Goal: Transaction & Acquisition: Purchase product/service

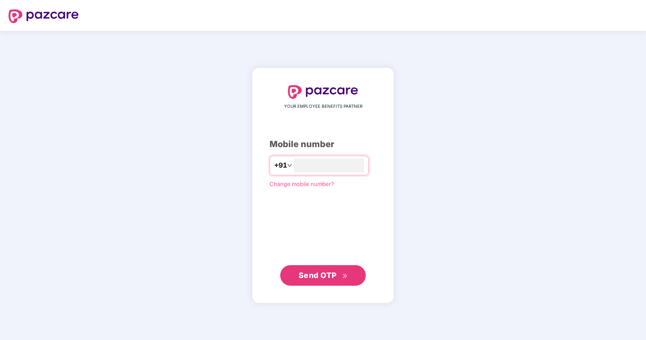
type input "**********"
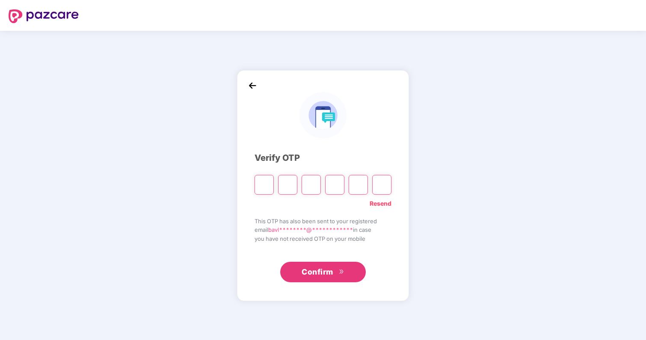
type input "*"
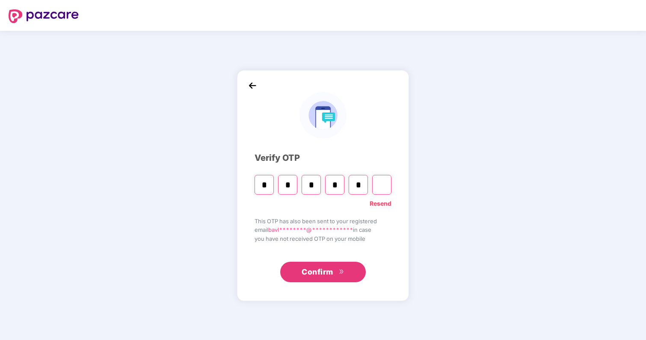
type input "*"
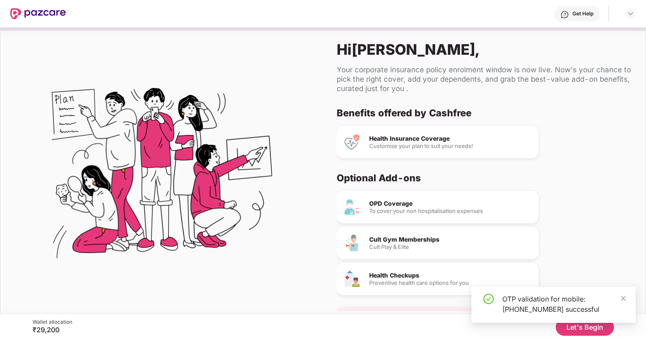
scroll to position [27, 0]
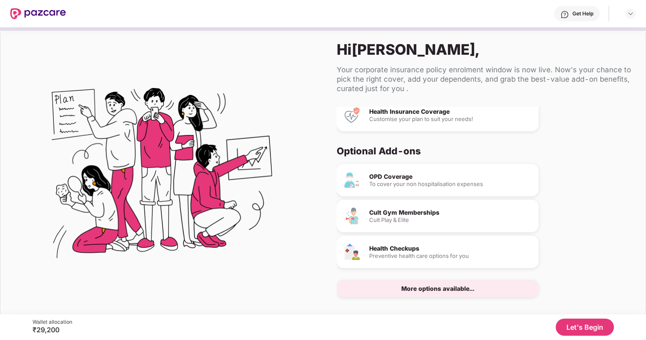
click at [438, 290] on div "More options available..." at bounding box center [438, 289] width 73 height 6
click at [412, 289] on div "More options available..." at bounding box center [438, 289] width 73 height 6
click at [625, 10] on div at bounding box center [627, 14] width 18 height 10
click at [16, 14] on img at bounding box center [38, 13] width 56 height 11
click at [585, 323] on button "Let's Begin" at bounding box center [585, 327] width 58 height 17
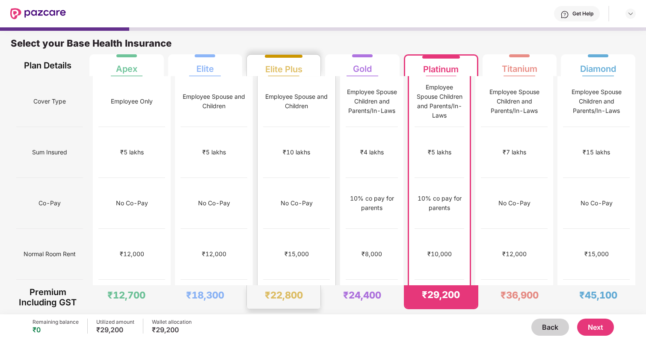
click at [286, 301] on div "No limit" at bounding box center [296, 305] width 21 height 9
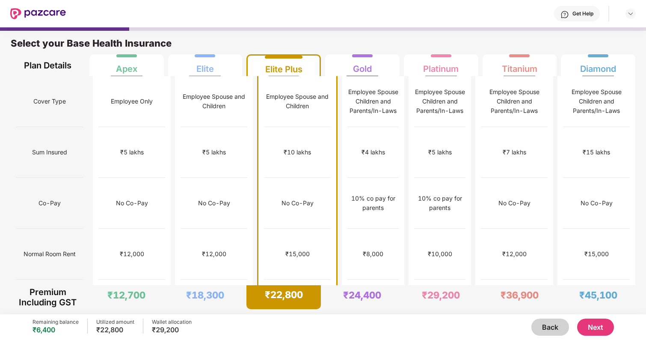
click at [594, 324] on button "Next" at bounding box center [596, 327] width 37 height 17
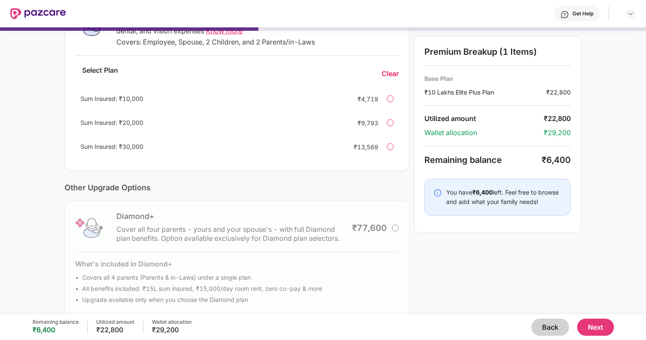
scroll to position [185, 0]
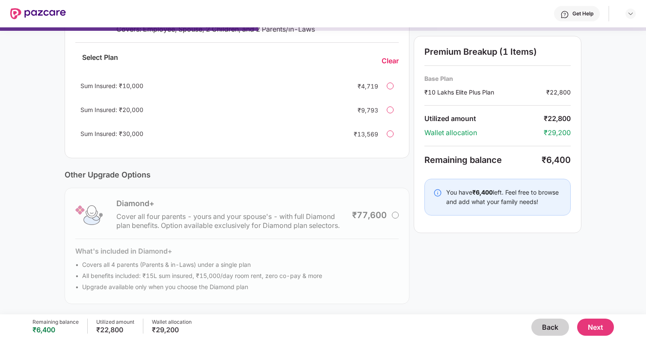
click at [595, 333] on button "Next" at bounding box center [596, 327] width 37 height 17
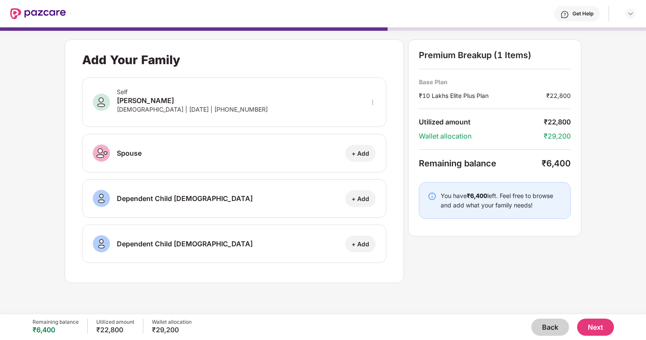
click at [586, 325] on button "Next" at bounding box center [596, 327] width 37 height 17
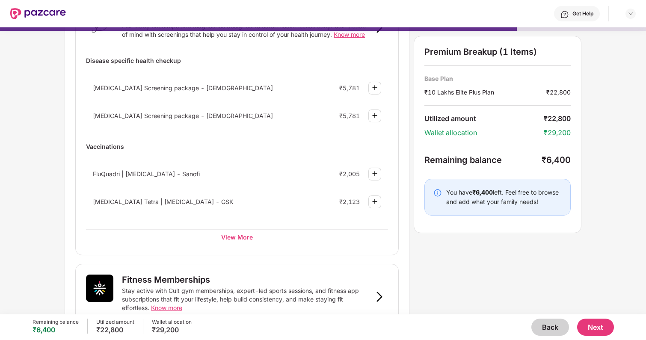
scroll to position [92, 0]
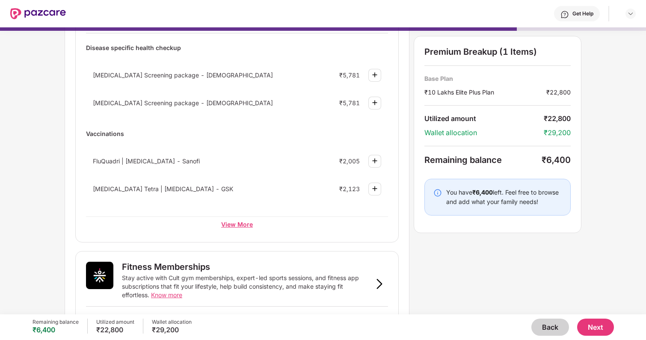
click at [226, 225] on div "View More" at bounding box center [237, 224] width 302 height 15
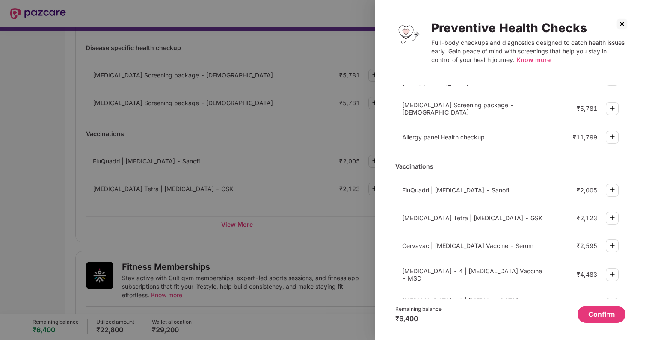
scroll to position [234, 0]
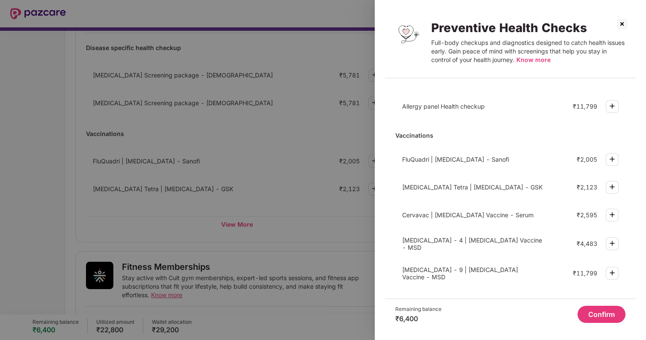
click at [623, 26] on img at bounding box center [623, 24] width 14 height 14
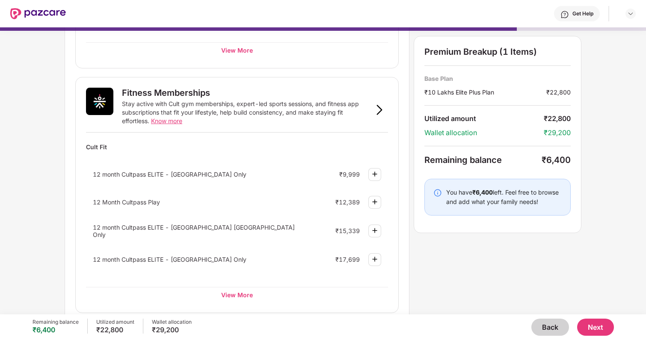
scroll to position [267, 0]
click at [378, 176] on img at bounding box center [375, 173] width 10 height 10
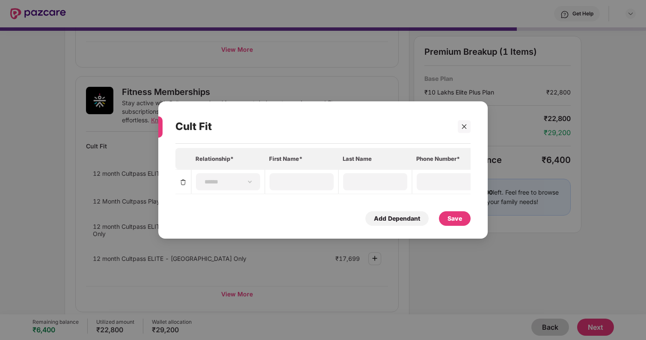
click at [450, 217] on div "Save" at bounding box center [455, 218] width 15 height 9
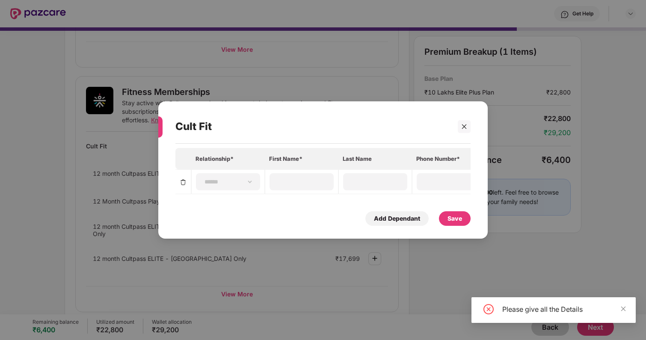
scroll to position [0, 4]
click at [465, 126] on icon "close" at bounding box center [464, 127] width 6 height 6
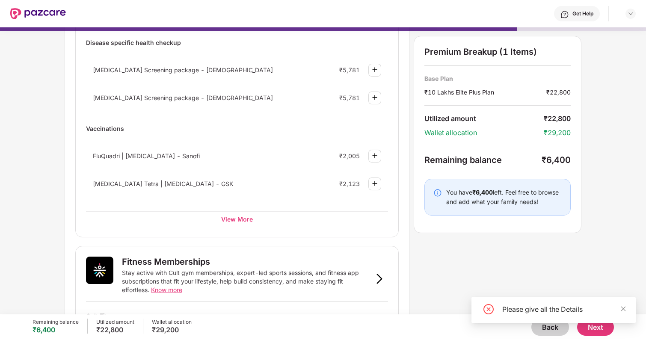
scroll to position [74, 0]
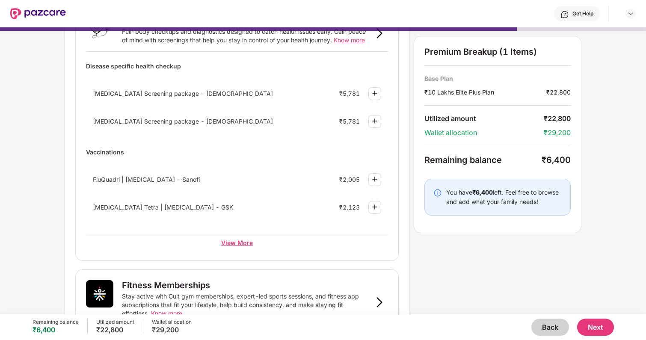
click at [247, 238] on div "View More" at bounding box center [237, 242] width 302 height 15
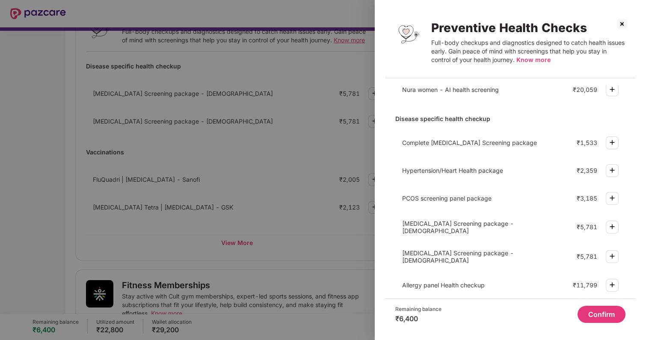
scroll to position [44, 0]
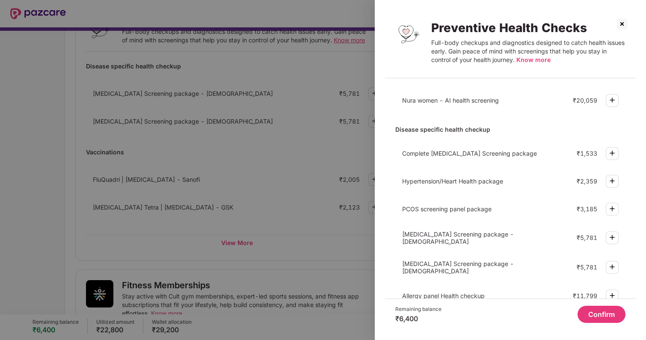
click at [600, 151] on div "Complete Diabetes Screening package ₹1,533" at bounding box center [511, 153] width 230 height 23
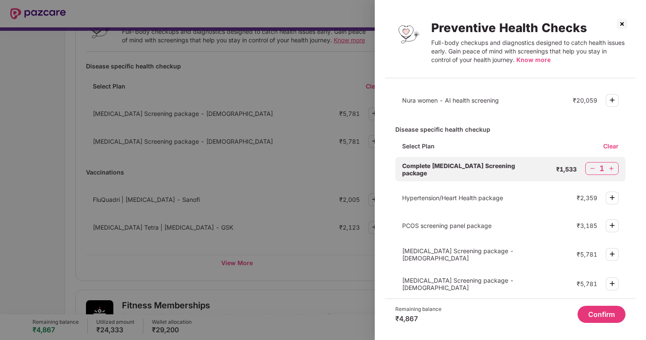
click at [610, 161] on div "Complete Diabetes Screening package ₹1,533 1" at bounding box center [511, 169] width 230 height 24
click at [610, 170] on img at bounding box center [611, 168] width 9 height 9
click at [587, 167] on div "2" at bounding box center [602, 168] width 33 height 13
click at [590, 167] on img at bounding box center [593, 168] width 9 height 9
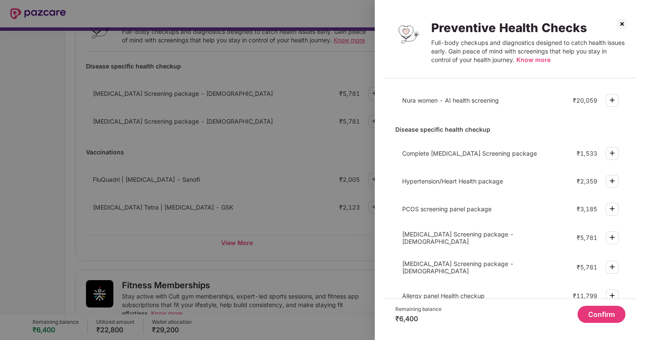
click at [621, 23] on img at bounding box center [623, 24] width 14 height 14
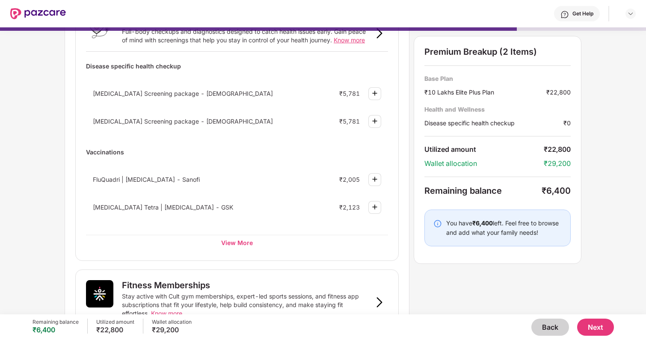
click at [546, 330] on button "Back" at bounding box center [551, 327] width 38 height 17
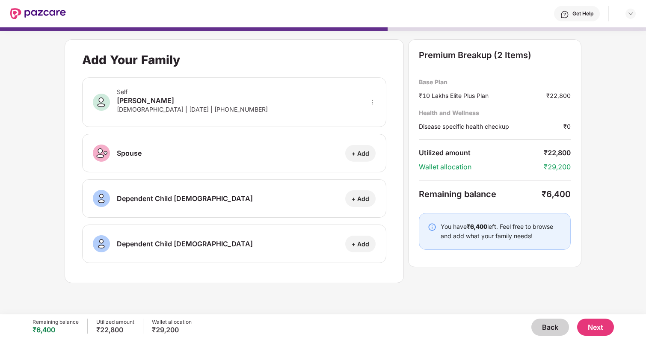
click at [546, 330] on button "Back" at bounding box center [551, 327] width 38 height 17
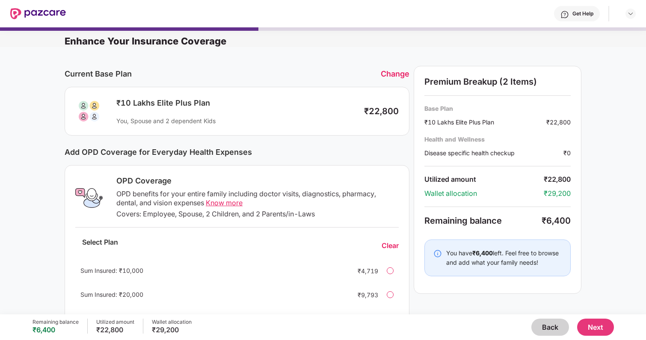
click at [546, 330] on button "Back" at bounding box center [551, 327] width 38 height 17
